Goal: Information Seeking & Learning: Learn about a topic

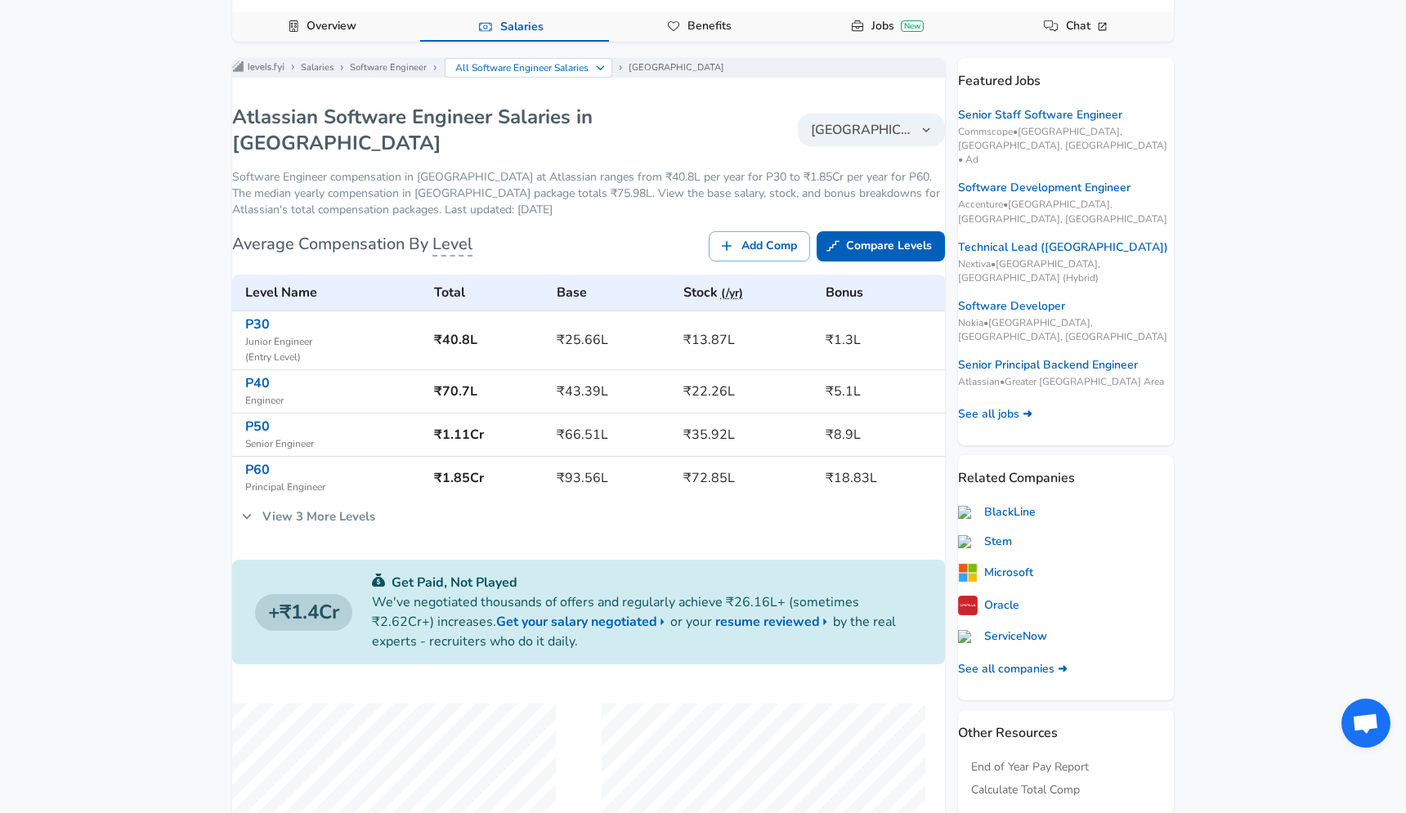
scroll to position [166, 0]
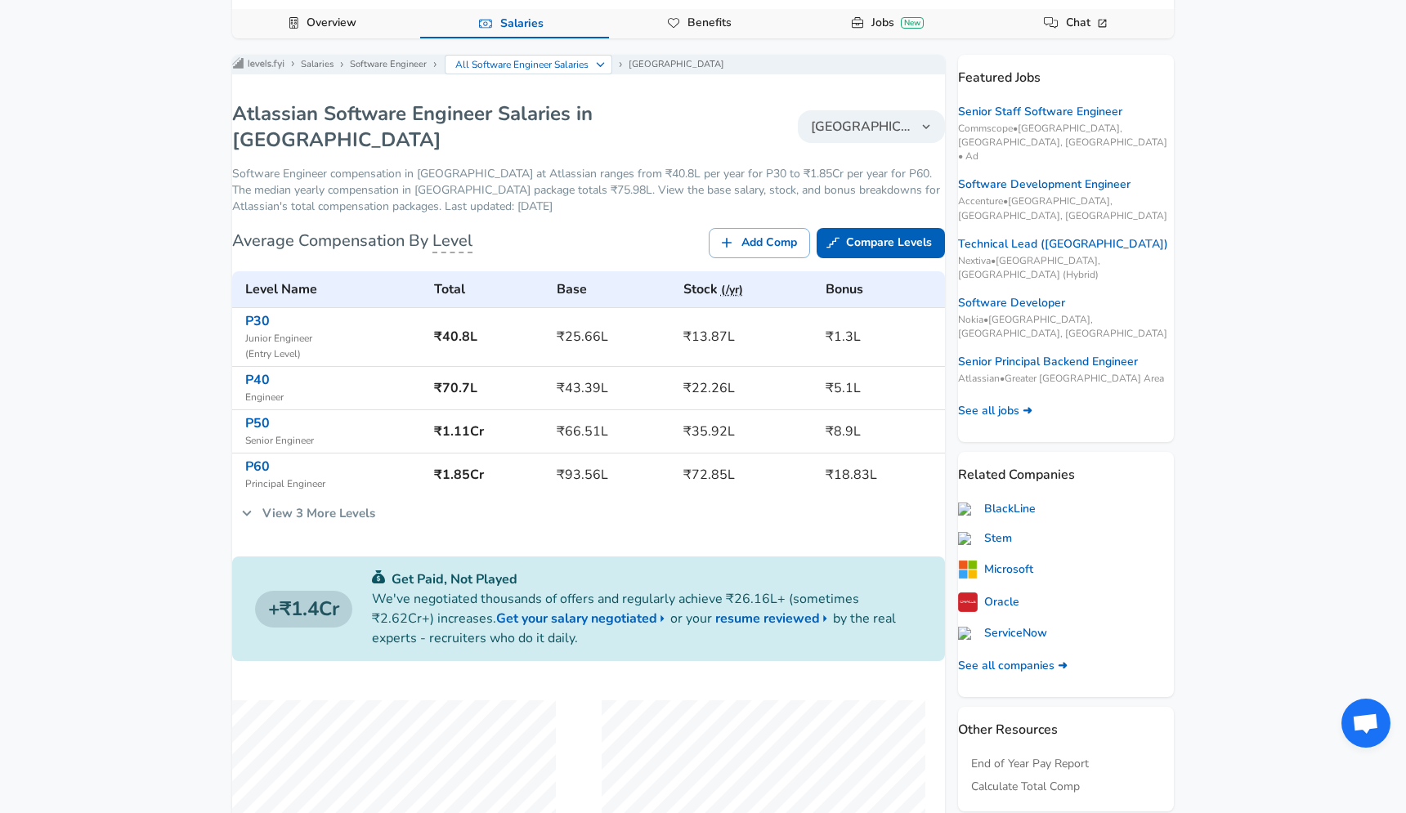
click at [256, 515] on icon at bounding box center [247, 513] width 18 height 18
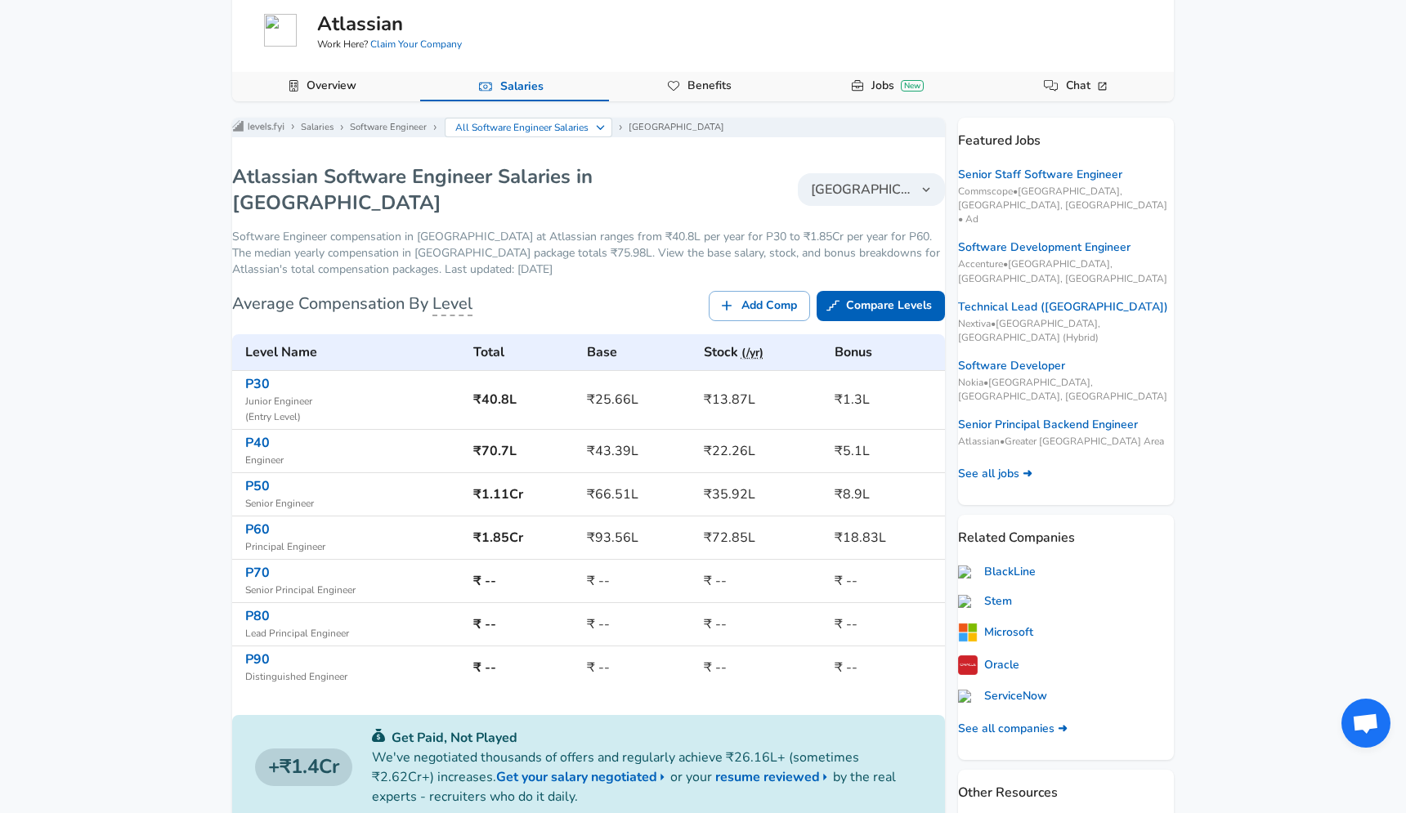
scroll to position [102, 0]
click at [593, 535] on h6 "₹93.56L" at bounding box center [639, 538] width 104 height 23
click at [441, 524] on h6 "P60" at bounding box center [352, 530] width 215 height 13
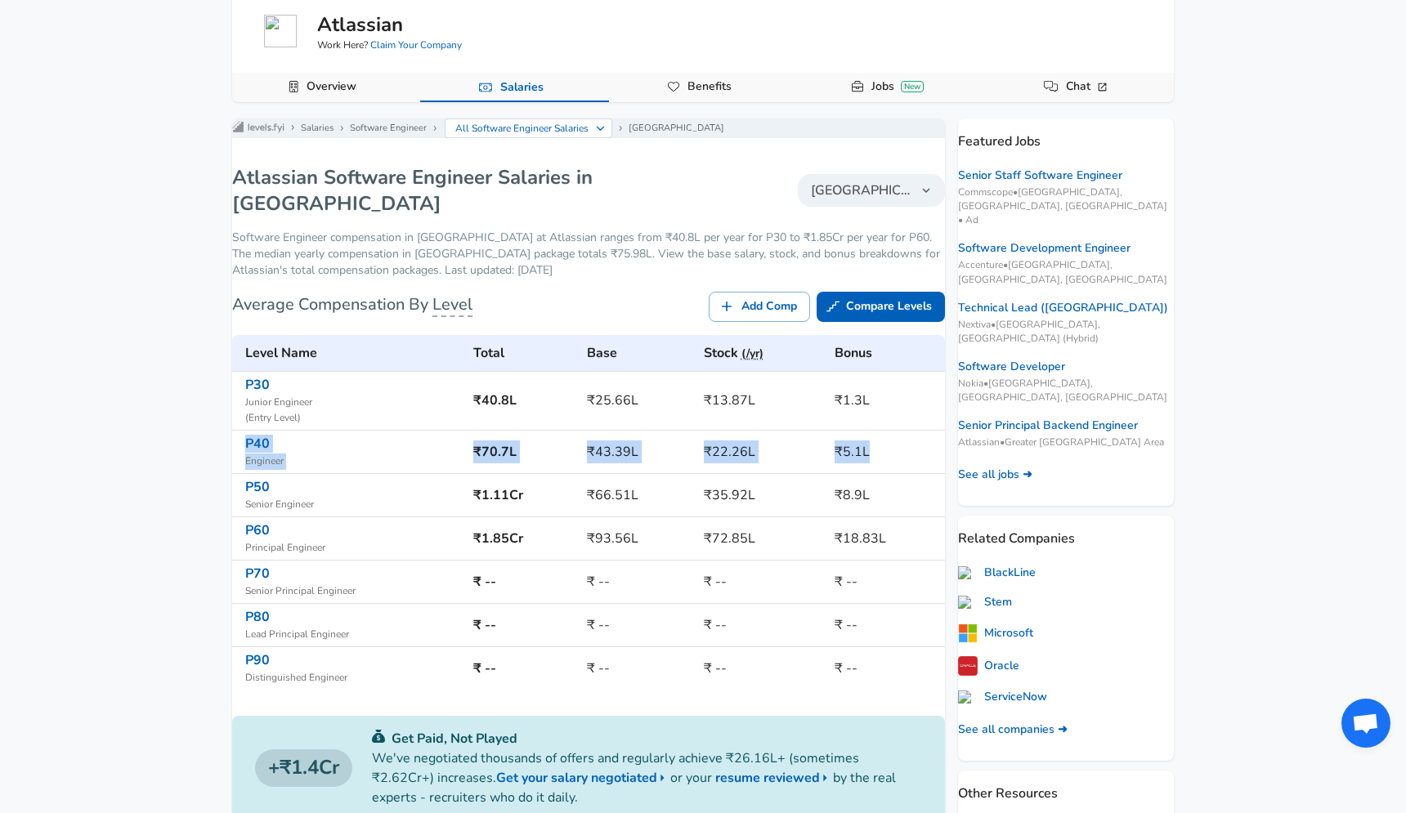
drag, startPoint x: 258, startPoint y: 435, endPoint x: 863, endPoint y: 454, distance: 606.1
click at [863, 455] on tr "P40 Engineer ₹70.7L ₹43.39L ₹22.26L ₹5.1L" at bounding box center [588, 452] width 713 height 43
click at [299, 194] on h1 "Atlassian Software Engineer Salaries in [GEOGRAPHIC_DATA]" at bounding box center [477, 190] width 491 height 52
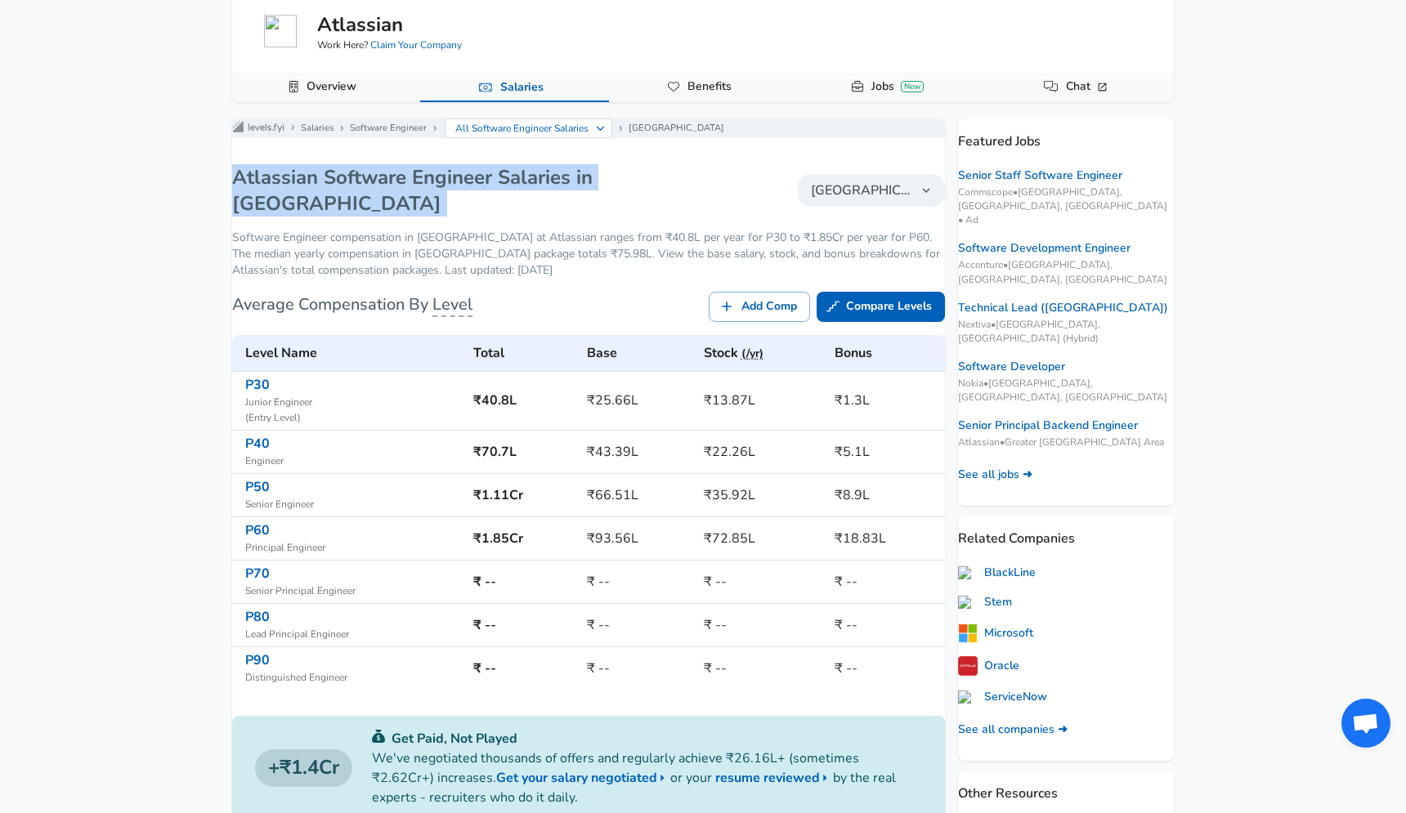
click at [505, 263] on p "Software Engineer compensation in [GEOGRAPHIC_DATA] at Atlassian ranges from ₹4…" at bounding box center [588, 254] width 713 height 49
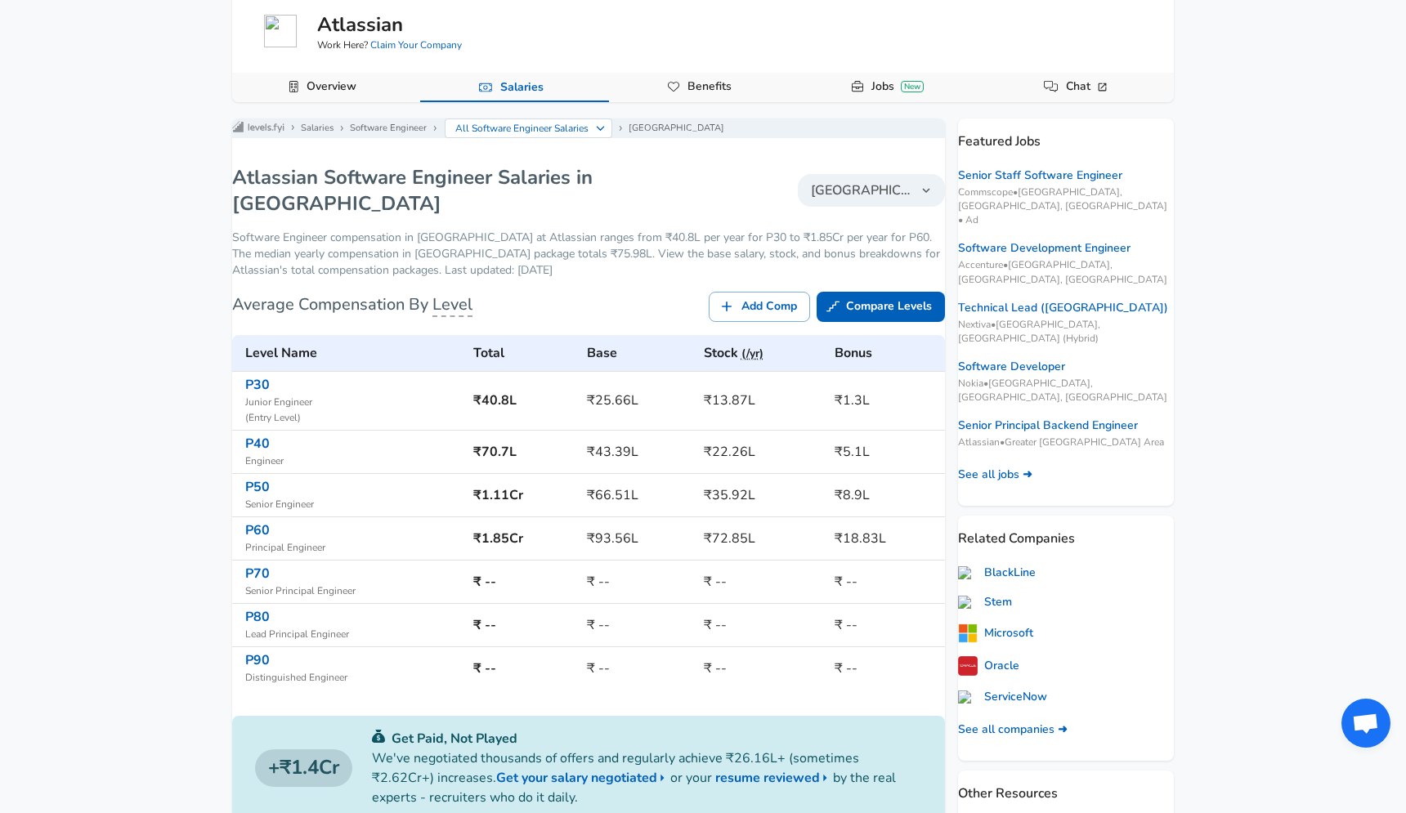
click at [505, 263] on p "Software Engineer compensation in [GEOGRAPHIC_DATA] at Atlassian ranges from ₹4…" at bounding box center [588, 254] width 713 height 49
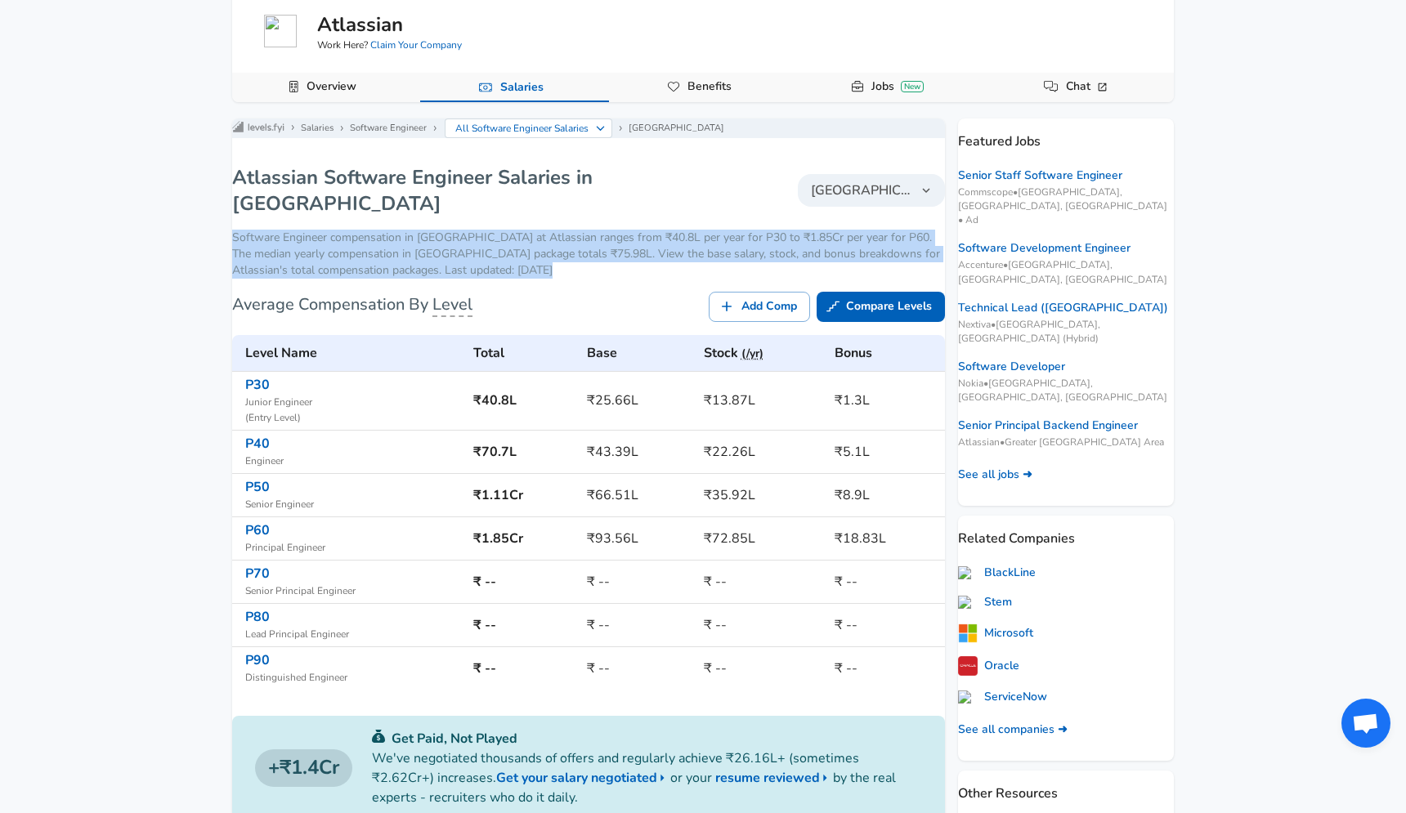
click at [505, 263] on p "Software Engineer compensation in [GEOGRAPHIC_DATA] at Atlassian ranges from ₹4…" at bounding box center [588, 254] width 713 height 49
click at [514, 251] on p "Software Engineer compensation in [GEOGRAPHIC_DATA] at Atlassian ranges from ₹4…" at bounding box center [588, 254] width 713 height 49
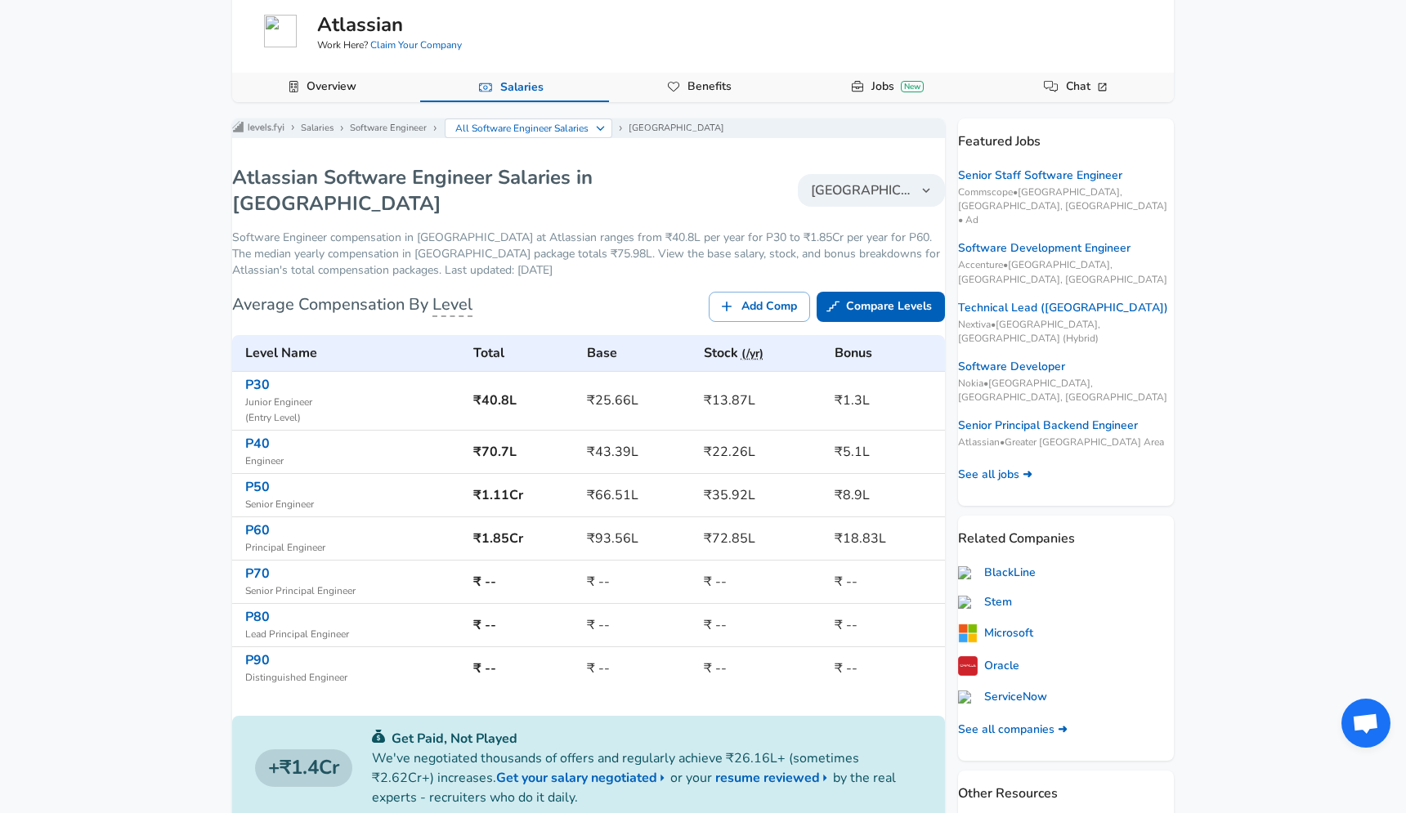
click at [514, 251] on p "Software Engineer compensation in [GEOGRAPHIC_DATA] at Atlassian ranges from ₹4…" at bounding box center [588, 254] width 713 height 49
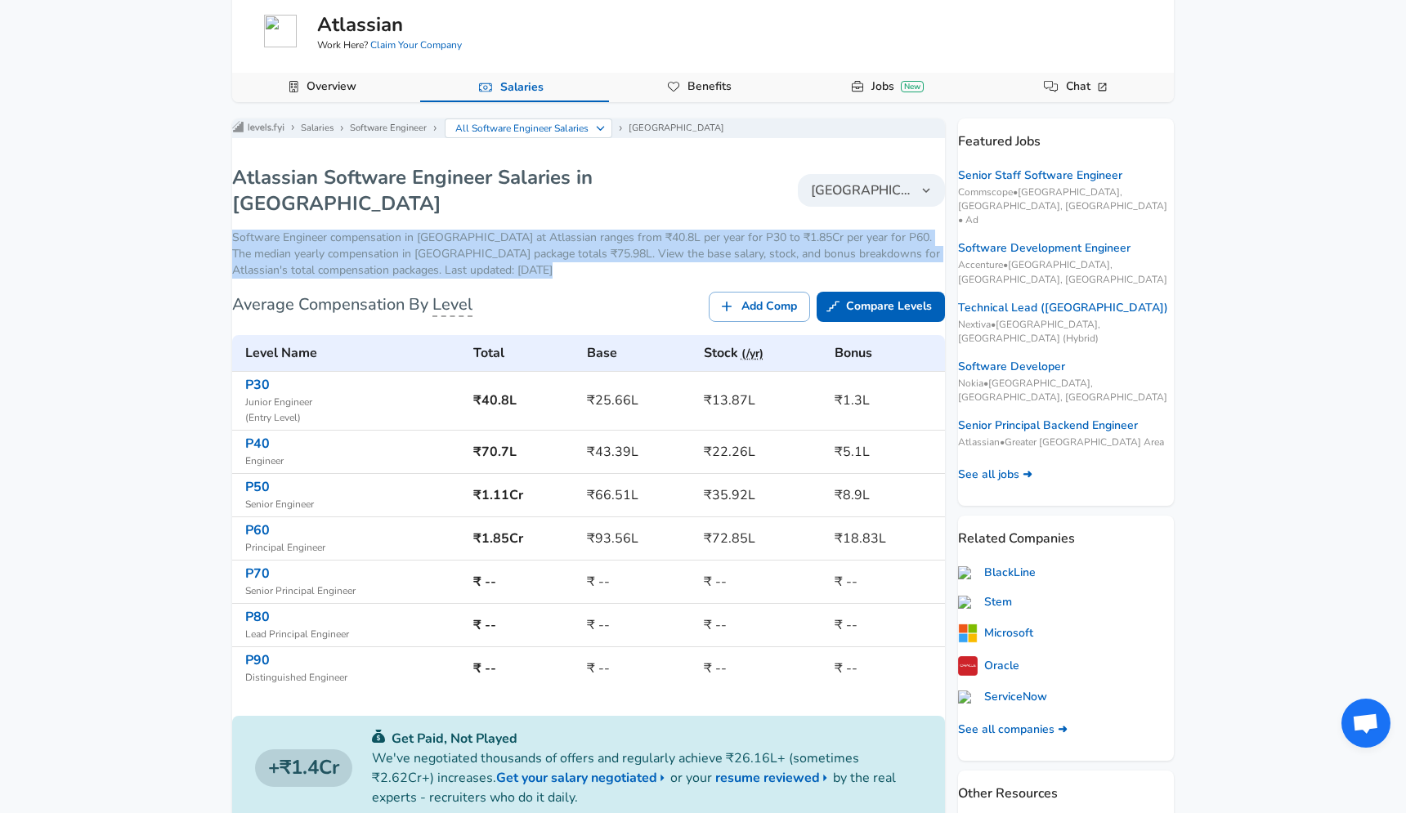
click at [531, 256] on p "Software Engineer compensation in [GEOGRAPHIC_DATA] at Atlassian ranges from ₹4…" at bounding box center [588, 254] width 713 height 49
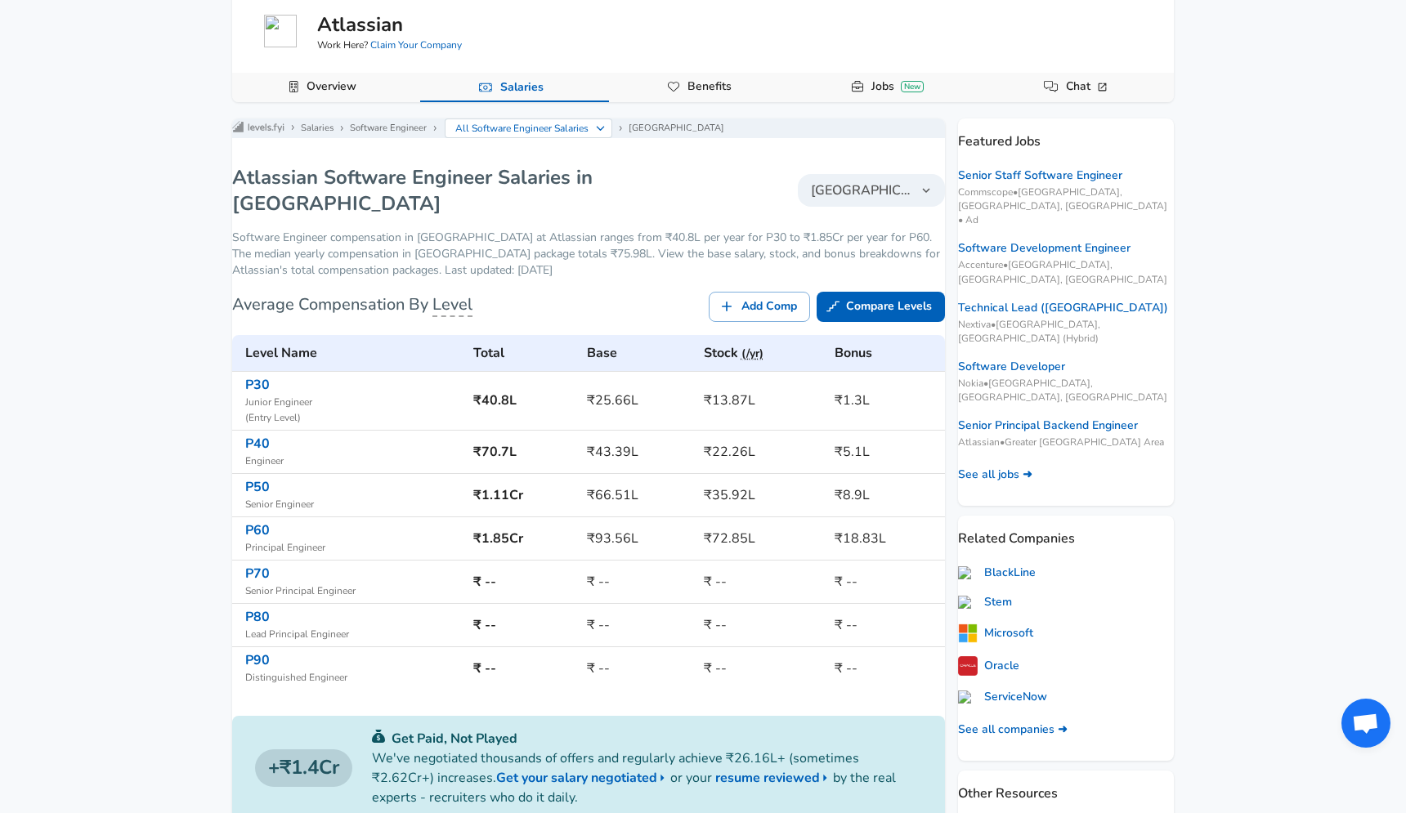
click at [531, 256] on p "Software Engineer compensation in [GEOGRAPHIC_DATA] at Atlassian ranges from ₹4…" at bounding box center [588, 254] width 713 height 49
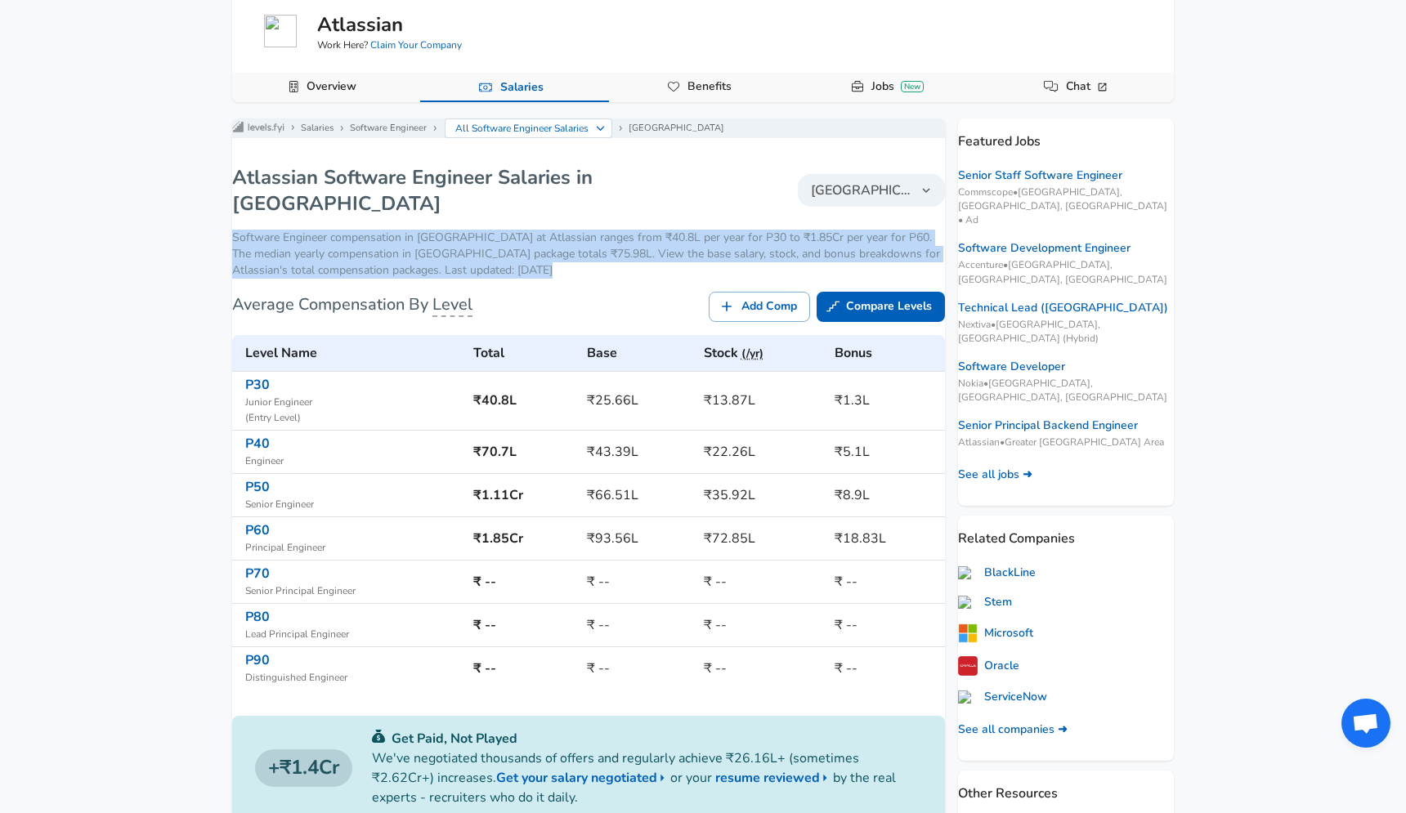
click at [561, 269] on p "Software Engineer compensation in [GEOGRAPHIC_DATA] at Atlassian ranges from ₹4…" at bounding box center [588, 254] width 713 height 49
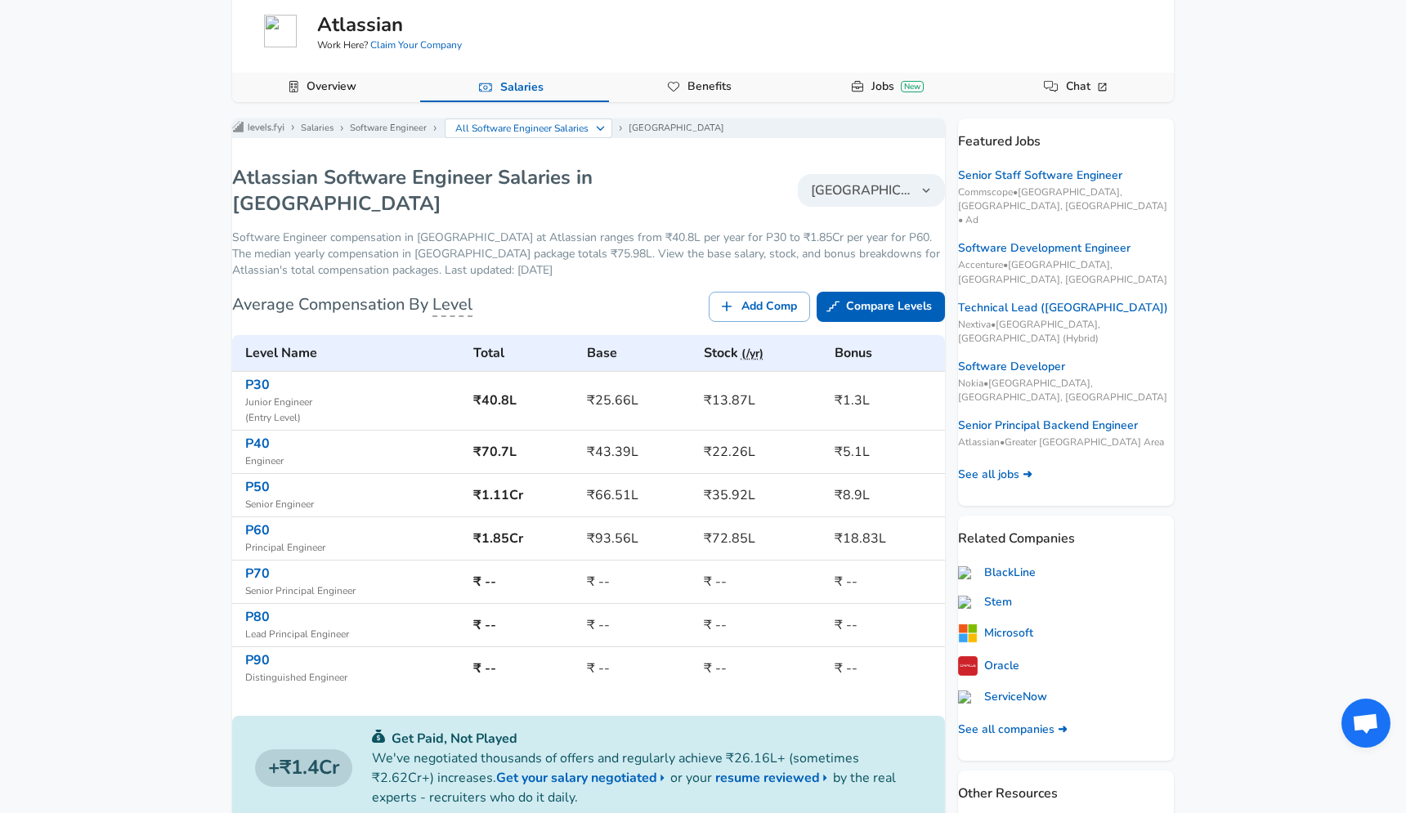
click at [561, 269] on p "Software Engineer compensation in [GEOGRAPHIC_DATA] at Atlassian ranges from ₹4…" at bounding box center [588, 254] width 713 height 49
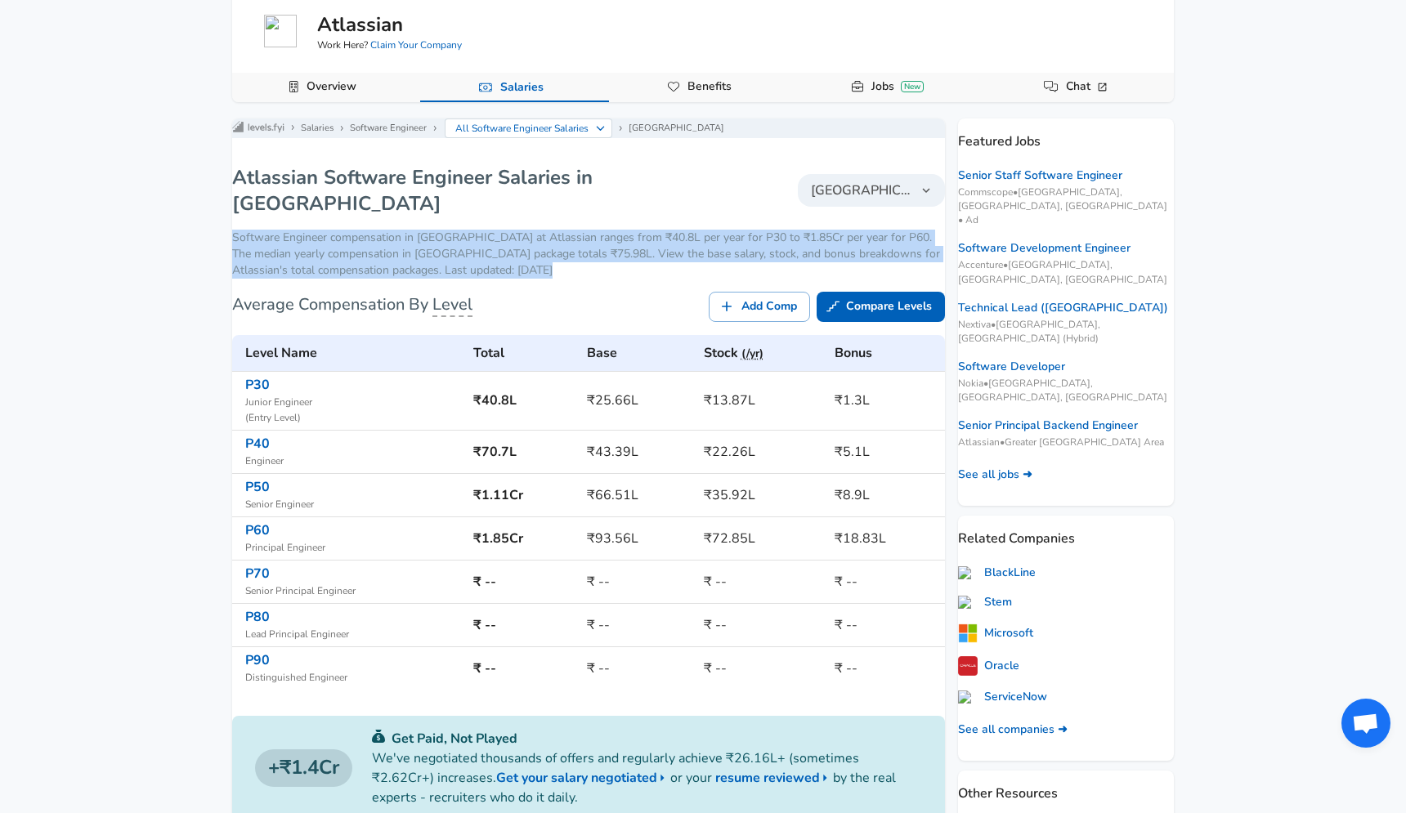
click at [523, 267] on p "Software Engineer compensation in [GEOGRAPHIC_DATA] at Atlassian ranges from ₹4…" at bounding box center [588, 254] width 713 height 49
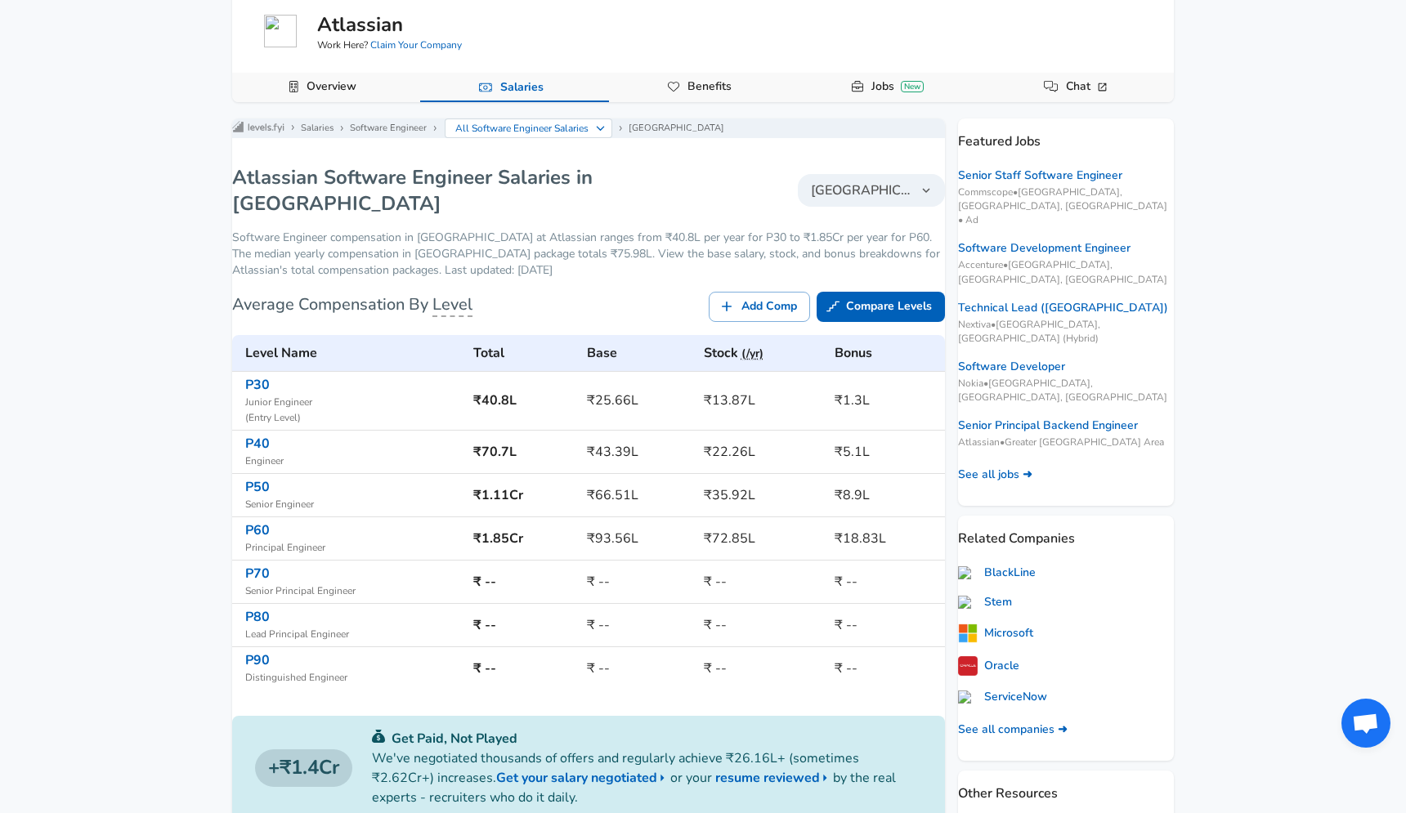
click at [523, 267] on p "Software Engineer compensation in [GEOGRAPHIC_DATA] at Atlassian ranges from ₹4…" at bounding box center [588, 254] width 713 height 49
